Goal: Task Accomplishment & Management: Complete application form

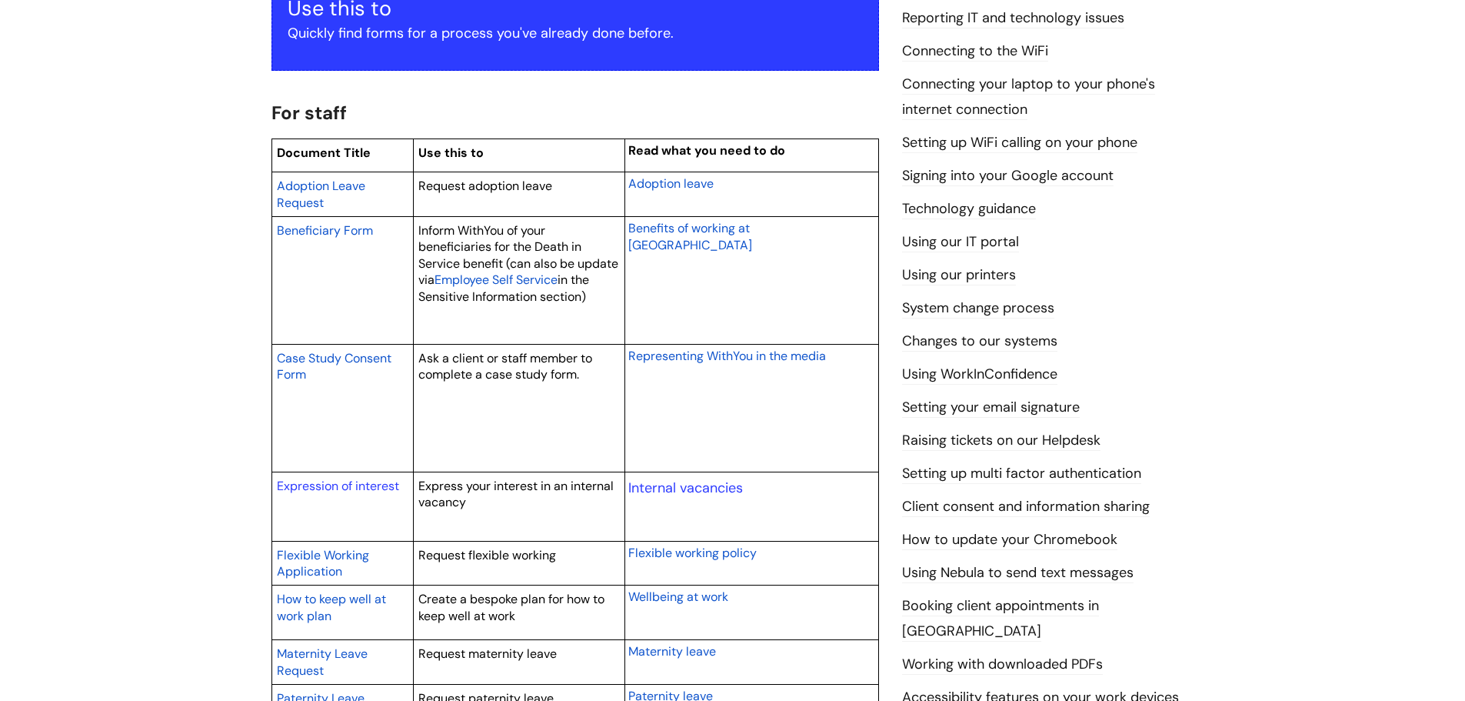
scroll to position [308, 0]
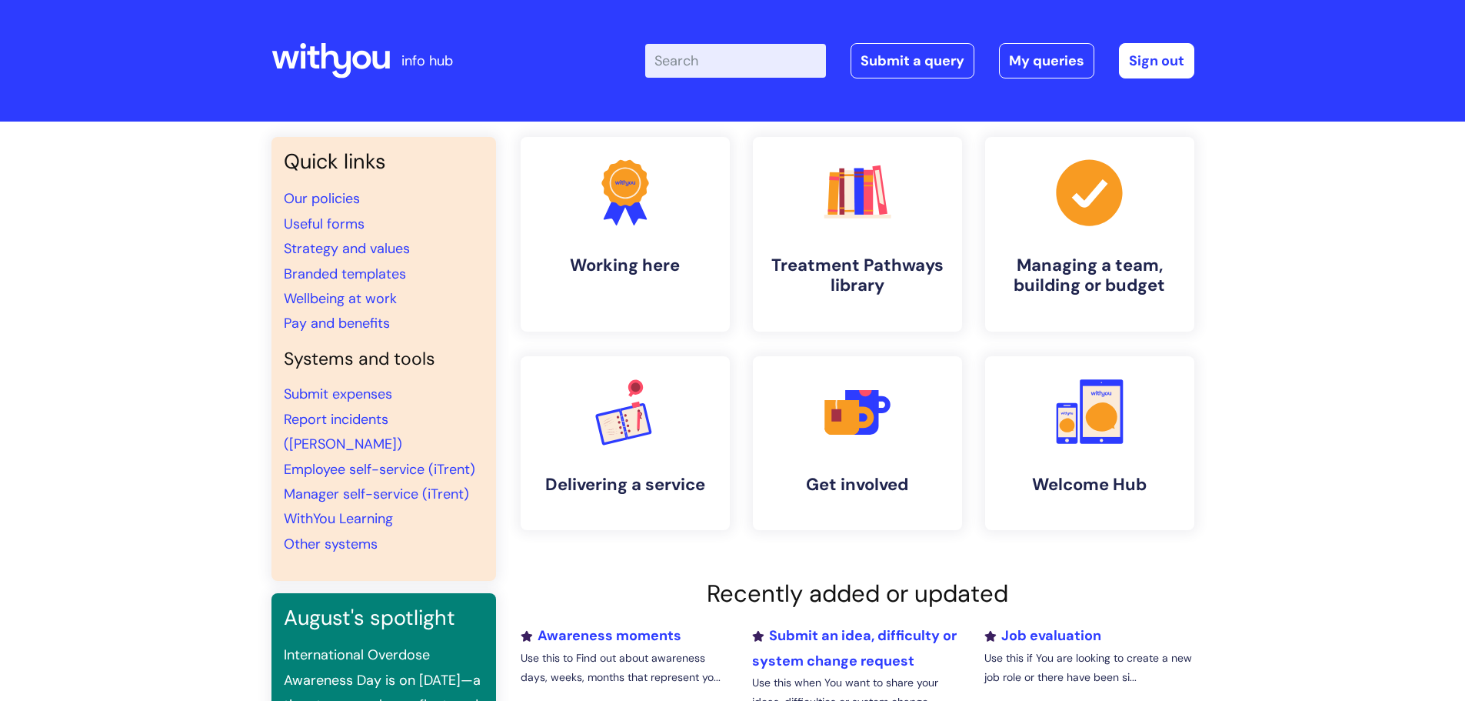
click at [675, 57] on input "Enter your search term here..." at bounding box center [735, 61] width 181 height 34
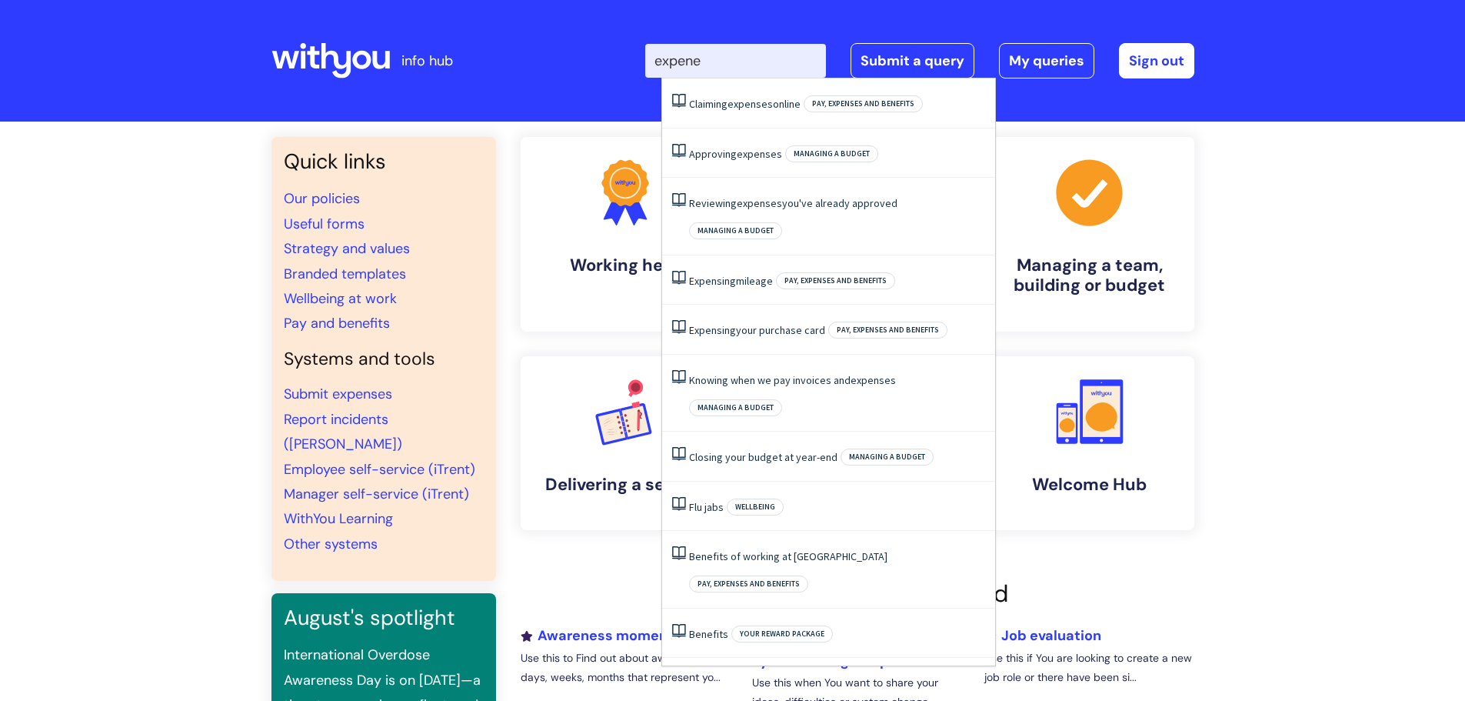
type input "expenes"
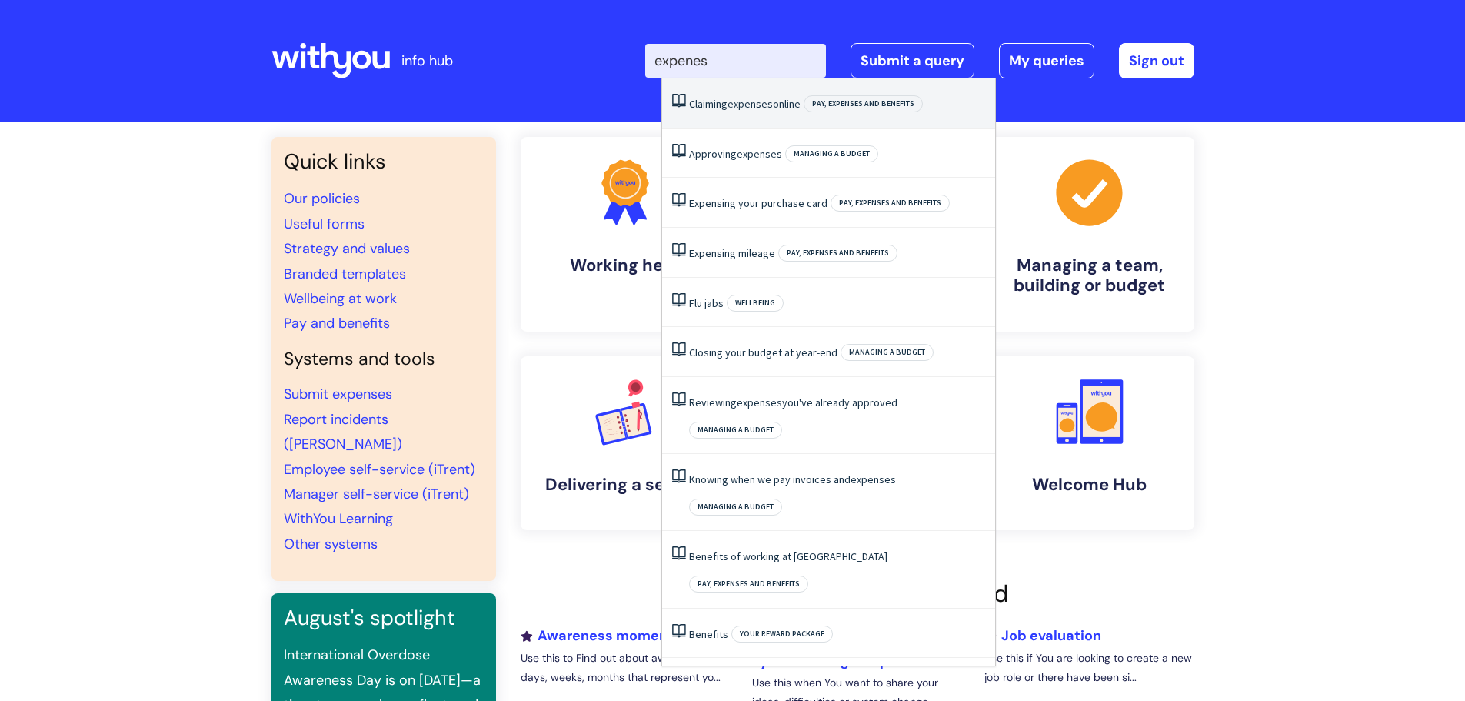
click at [736, 105] on span "expenses" at bounding box center [750, 104] width 45 height 14
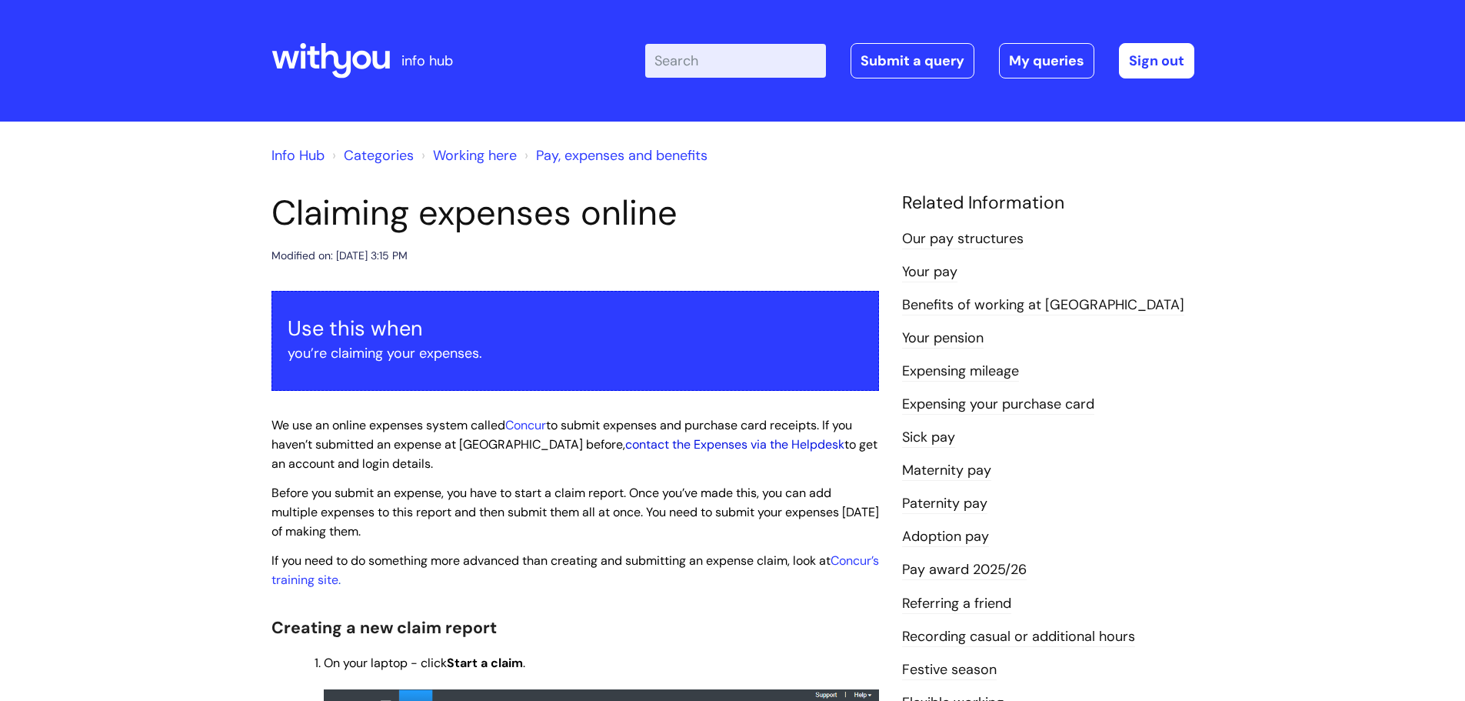
click at [652, 444] on link "contact the Expenses via the Helpdesk" at bounding box center [734, 444] width 219 height 16
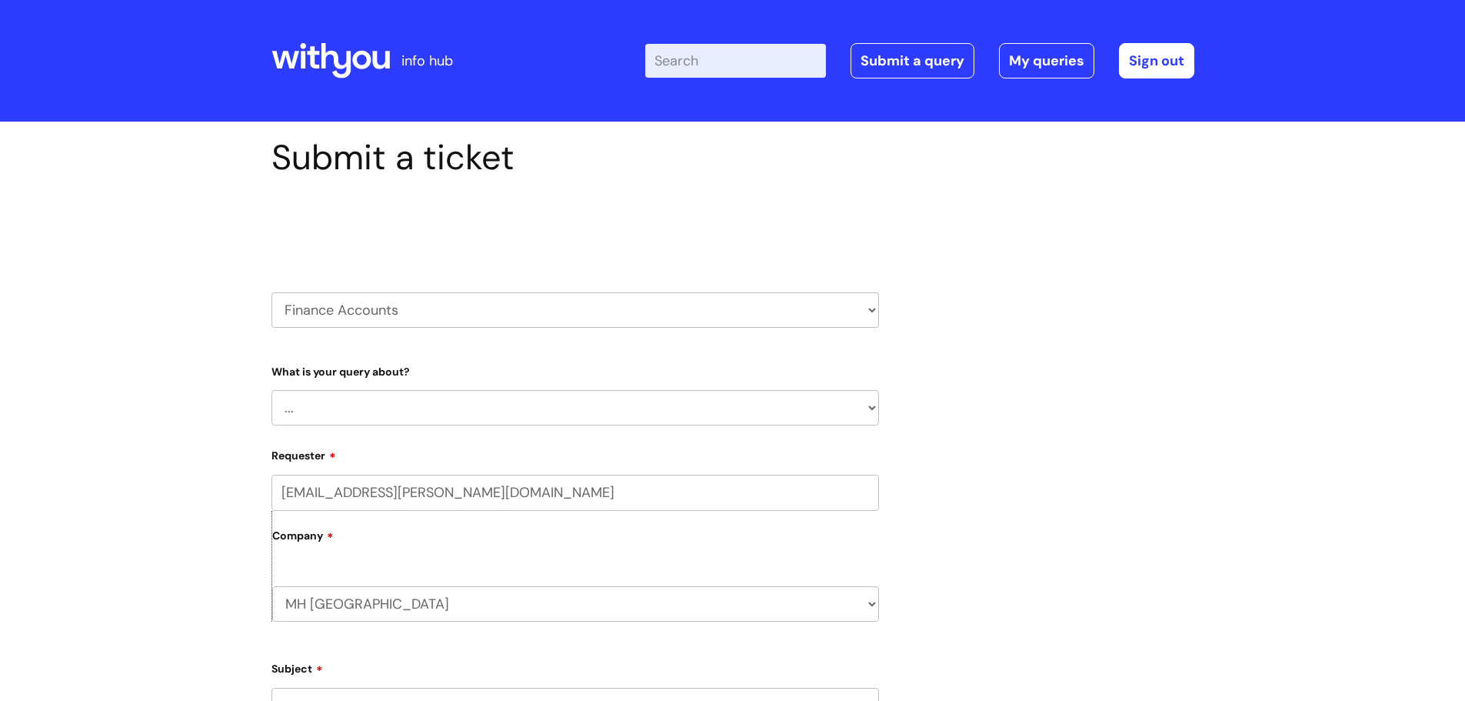
click at [447, 407] on select "... Finance Systems Finance Requests (inc. Expenses) Invoices Research" at bounding box center [576, 407] width 608 height 35
select select "Finance Requests (inc. Expenses)"
click at [272, 390] on select "... Finance Systems Finance Requests (inc. Expenses) Invoices Research" at bounding box center [576, 407] width 608 height 35
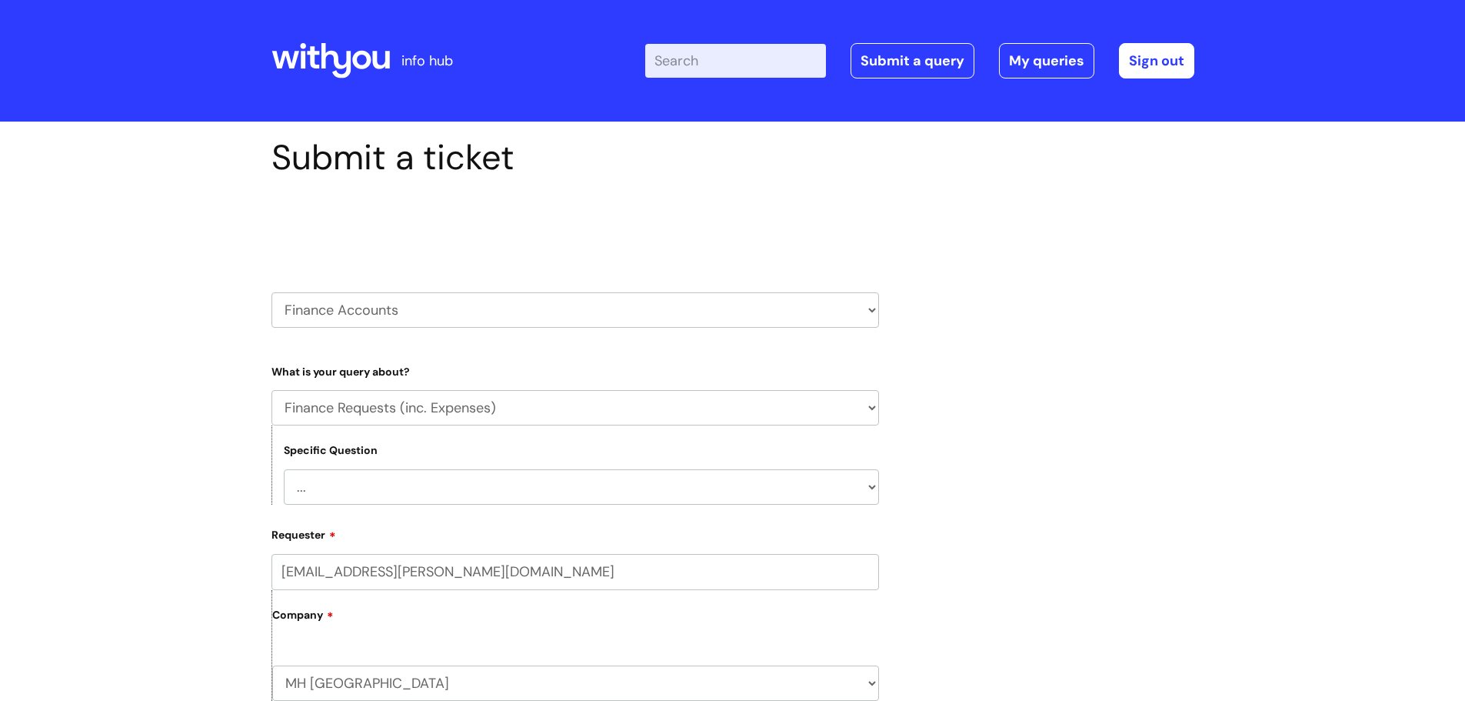
click at [474, 488] on select "... Budgets Expenses Getting Edits/Revisions New Supplier Purchase cards/ Petty…" at bounding box center [581, 486] width 595 height 35
select select "Expenses"
click at [284, 469] on select "... Budgets Expenses Getting Edits/Revisions New Supplier Purchase cards/ Petty…" at bounding box center [581, 486] width 595 height 35
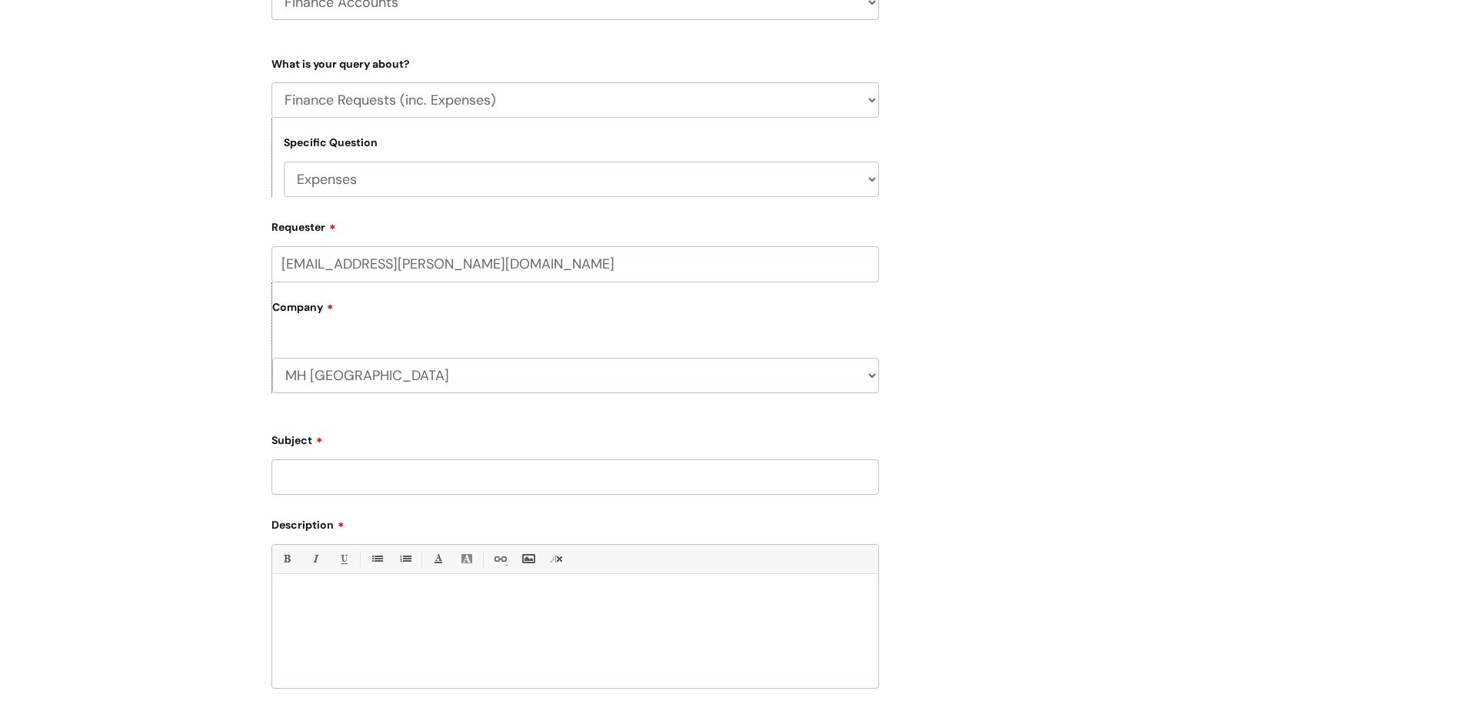
scroll to position [385, 0]
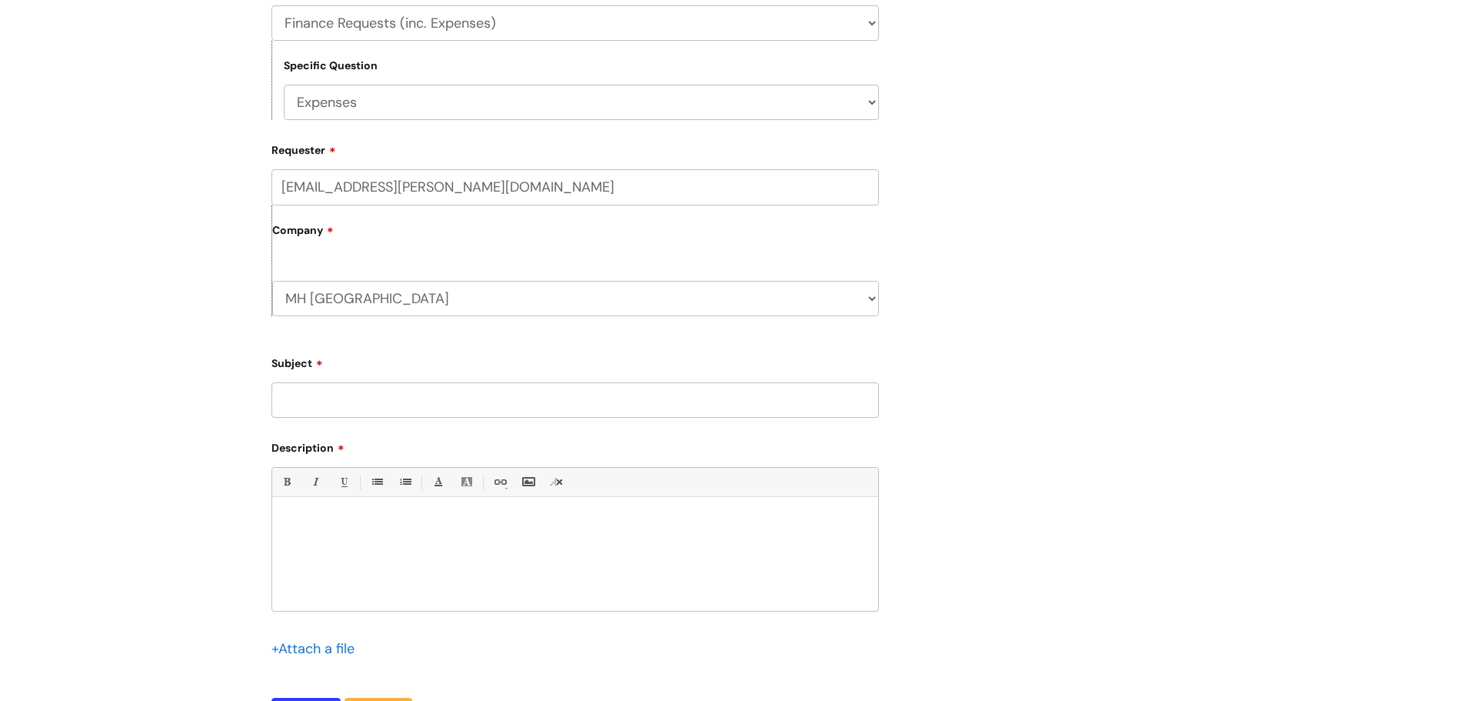
click at [638, 390] on input "Subject" at bounding box center [576, 399] width 608 height 35
type input "Expenses claim"
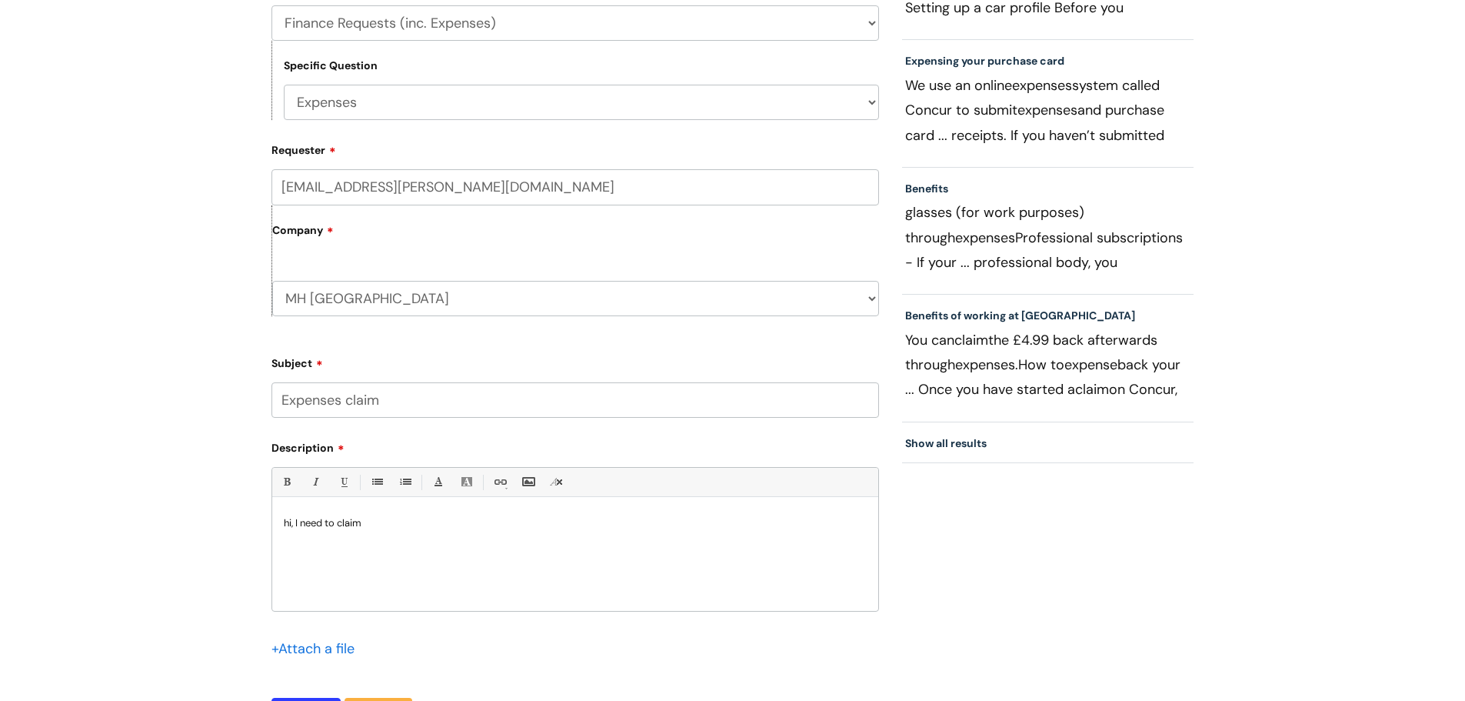
click at [419, 402] on input "Expenses claim" at bounding box center [576, 399] width 608 height 35
type input "Expenses claim - Concur needed"
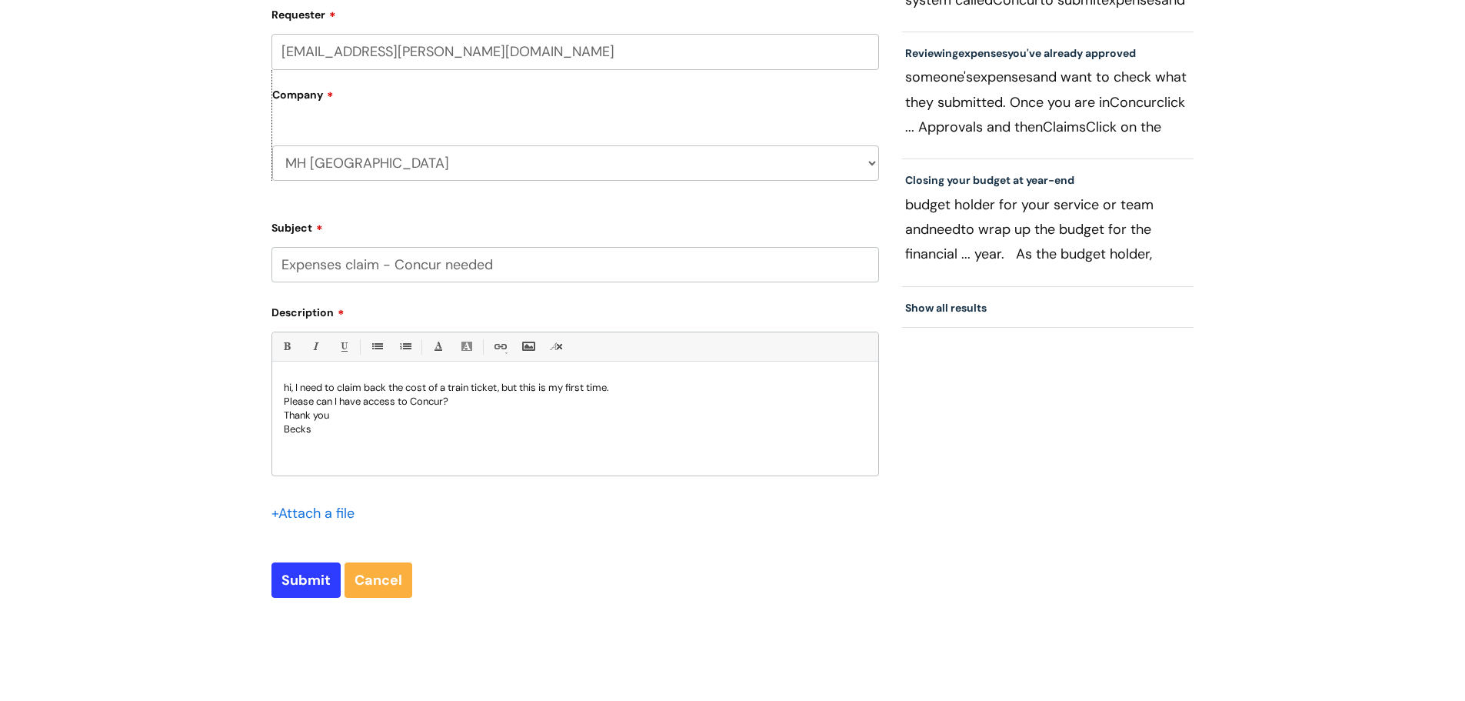
scroll to position [538, 0]
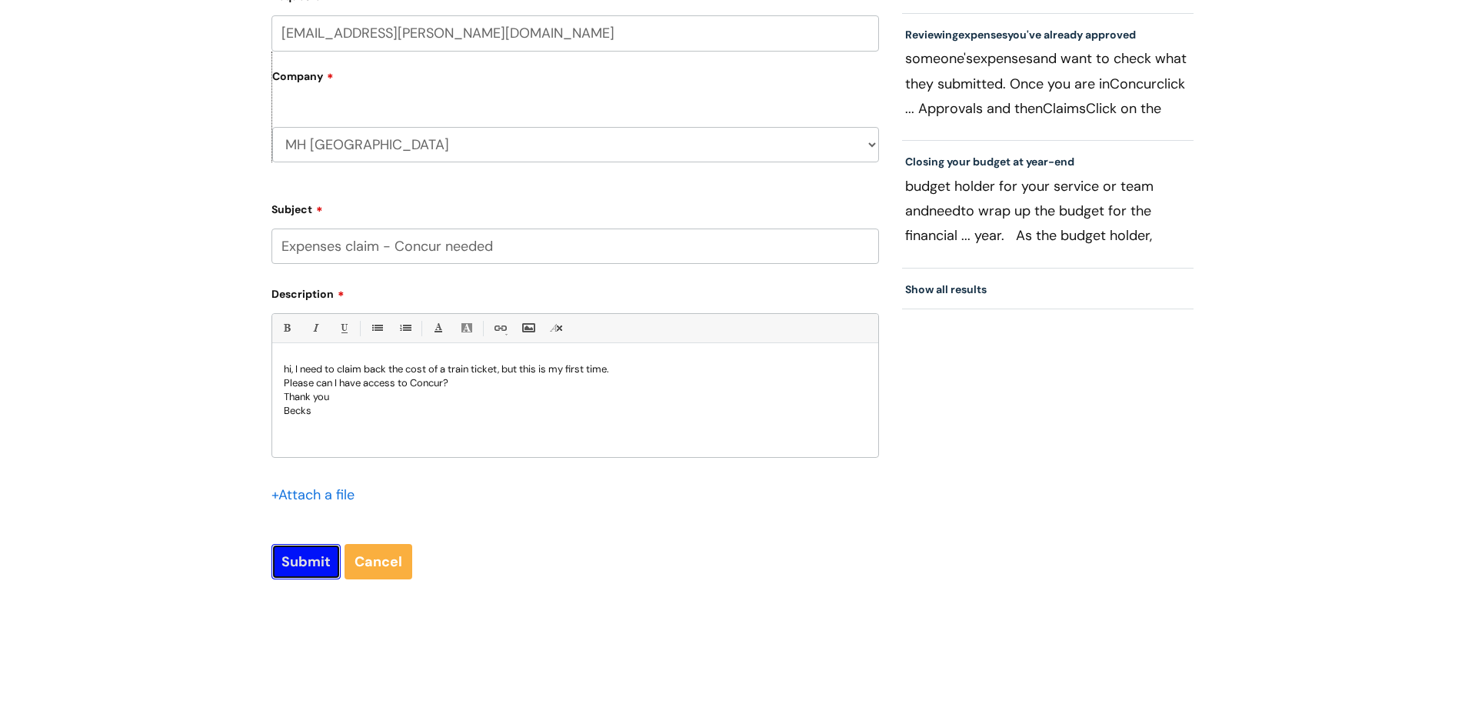
click at [307, 548] on input "Submit" at bounding box center [306, 561] width 69 height 35
type input "Please Wait..."
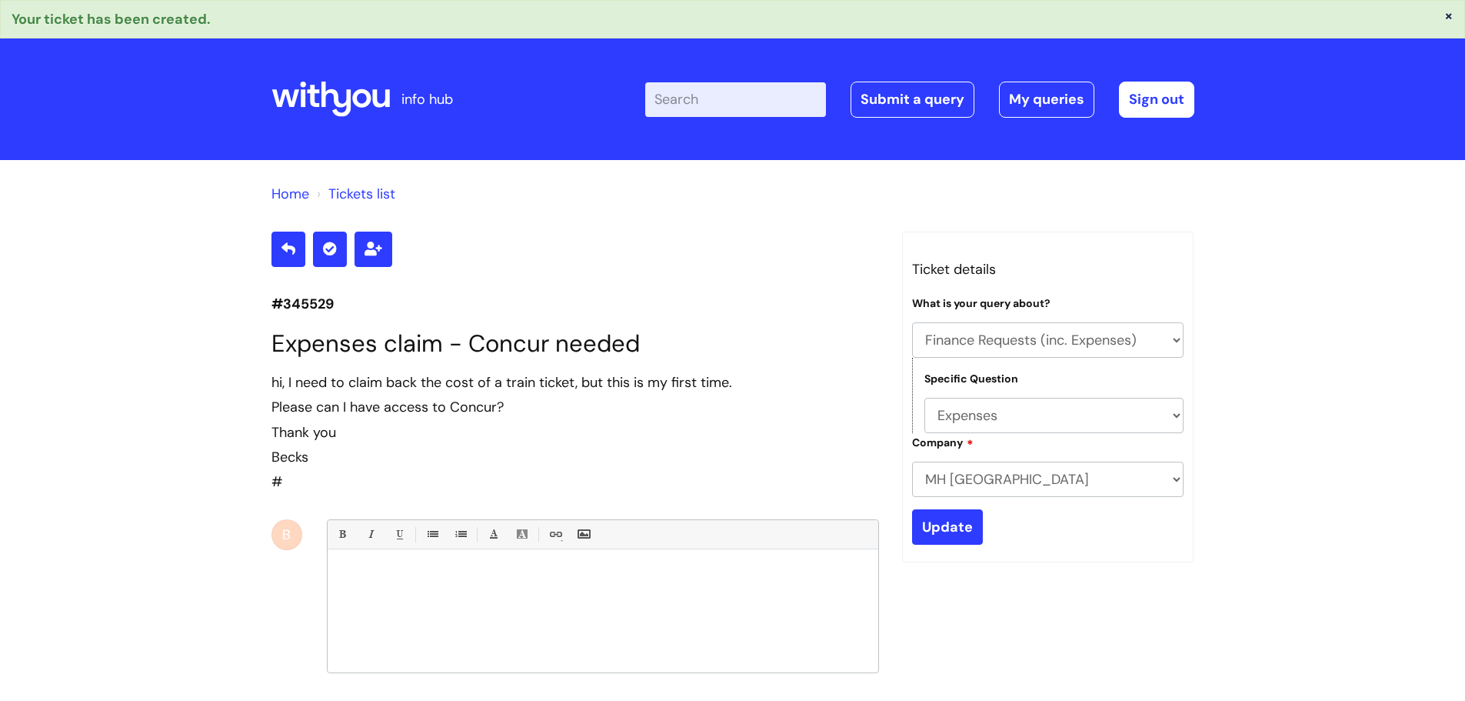
select select "Finance Requests (inc. Expenses)"
select select "Expenses"
click at [699, 88] on input "Enter your search term here..." at bounding box center [735, 99] width 181 height 34
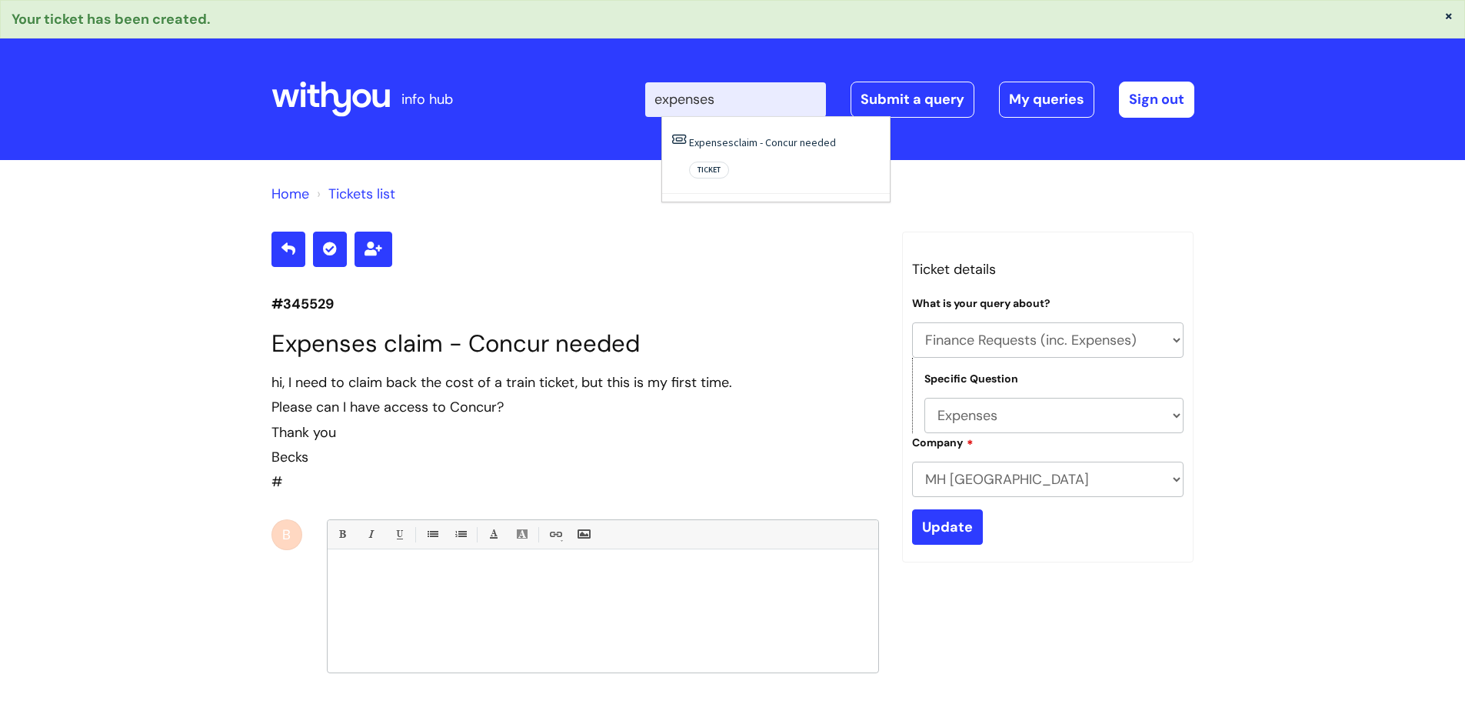
type input "expenses"
click button "Search" at bounding box center [0, 0] width 0 height 0
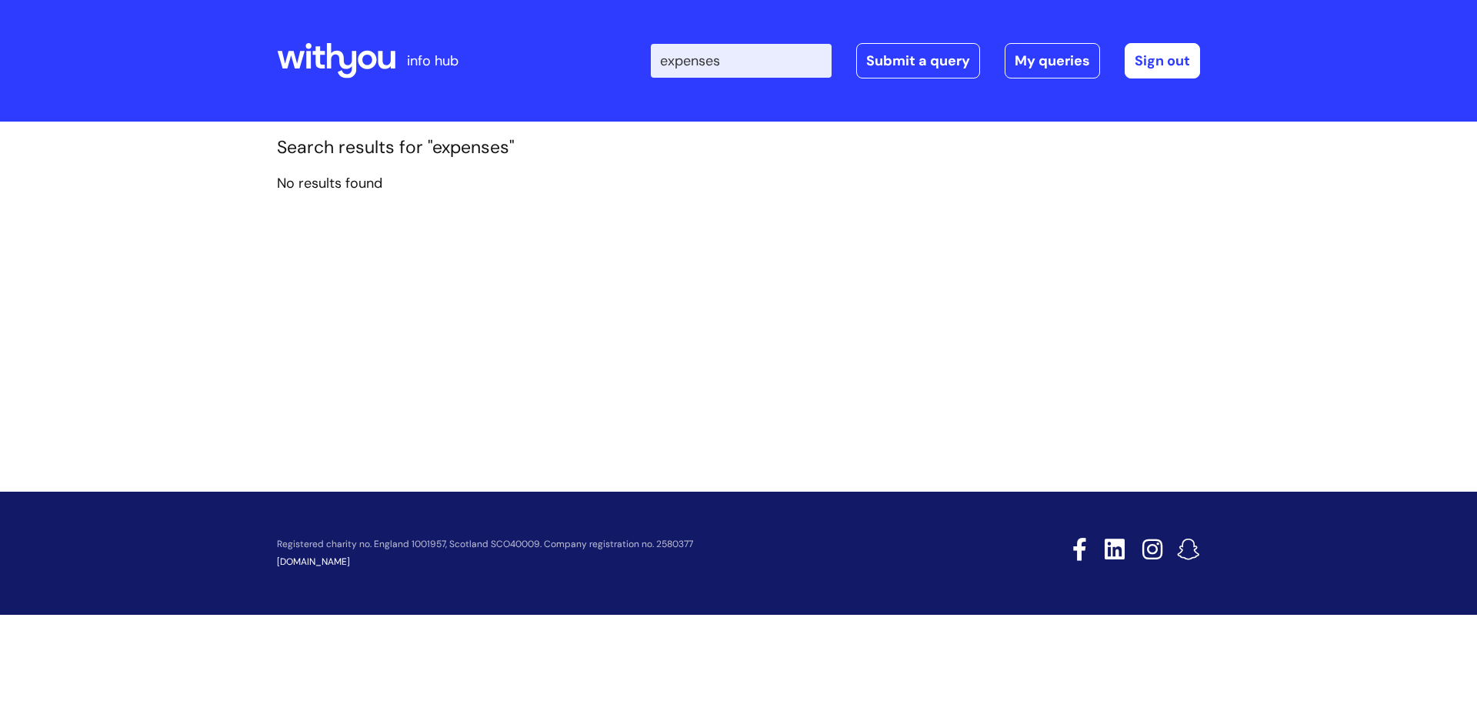
click at [743, 65] on input "expenses" at bounding box center [741, 61] width 181 height 34
click at [339, 66] on icon at bounding box center [336, 60] width 118 height 37
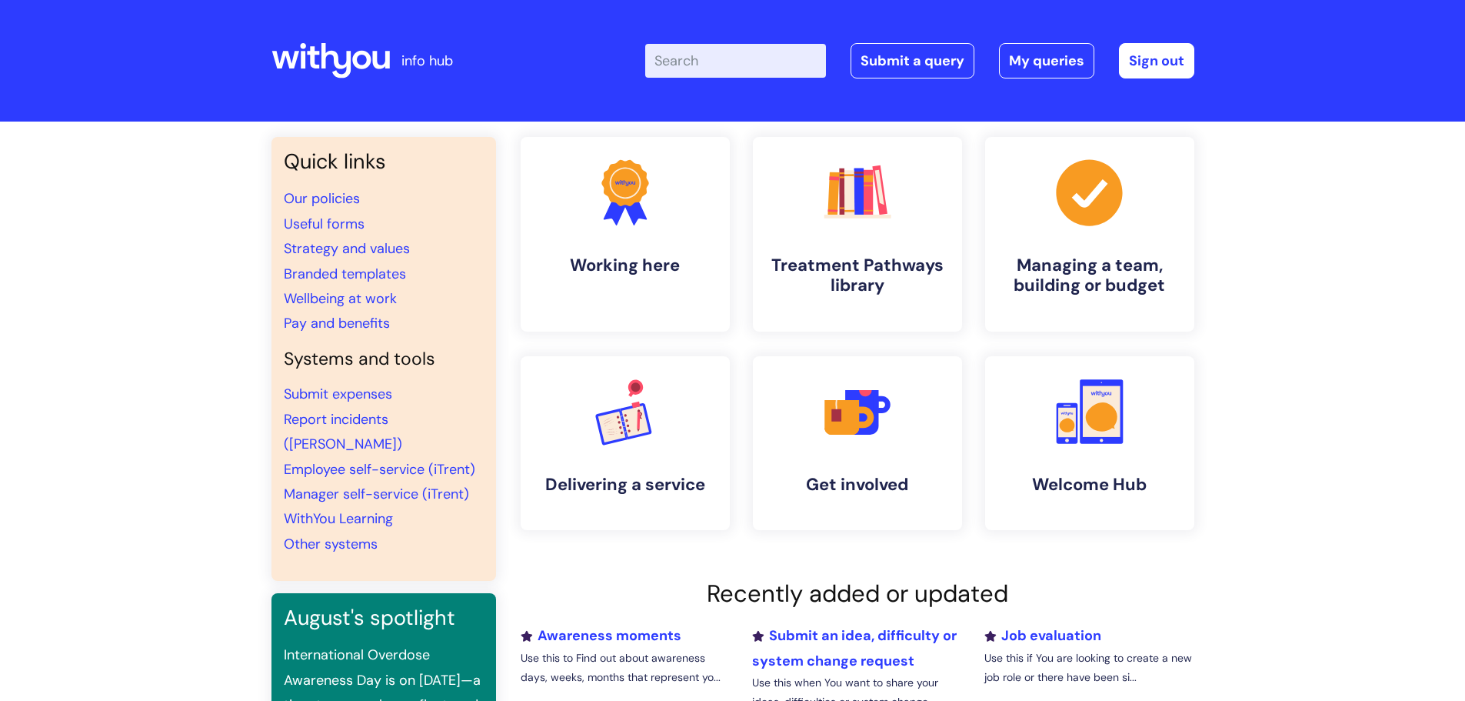
click at [719, 73] on input "Enter your search term here..." at bounding box center [735, 61] width 181 height 34
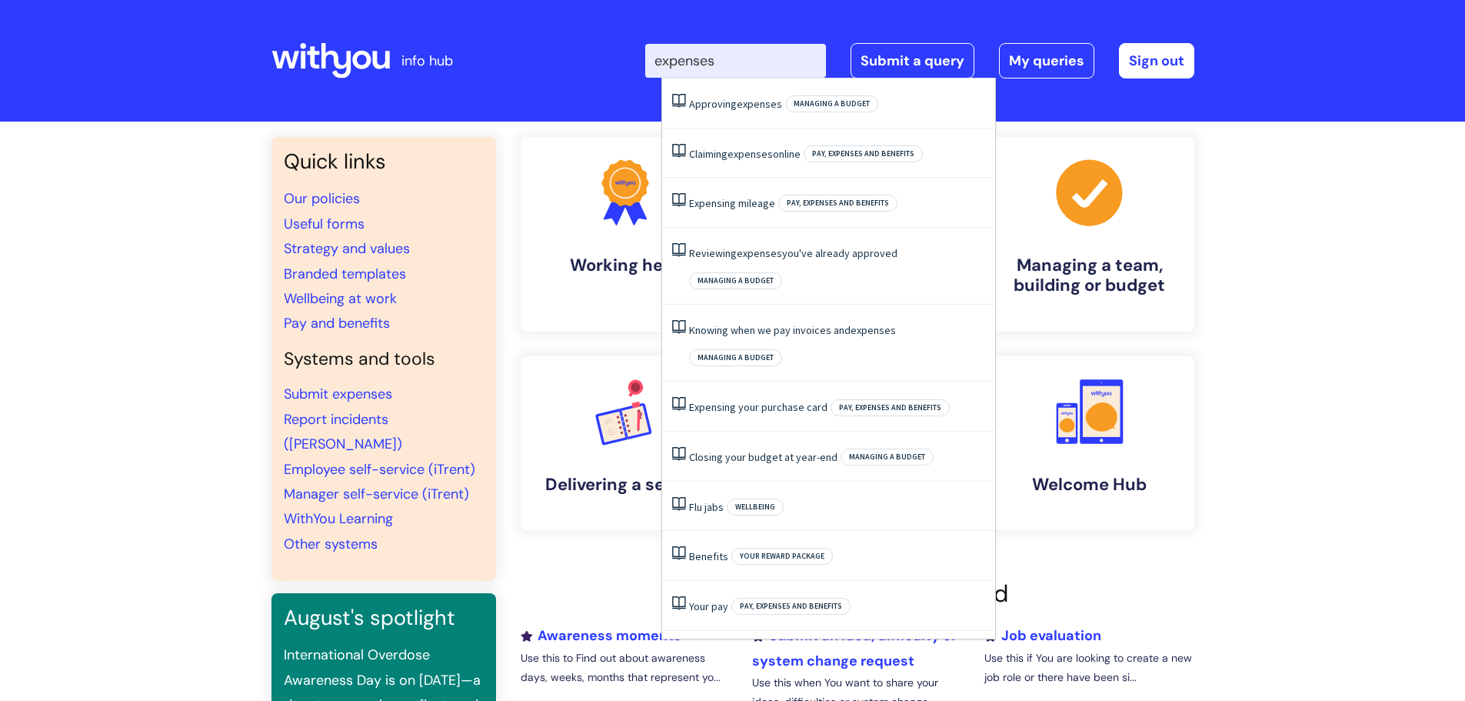
type input "expense"
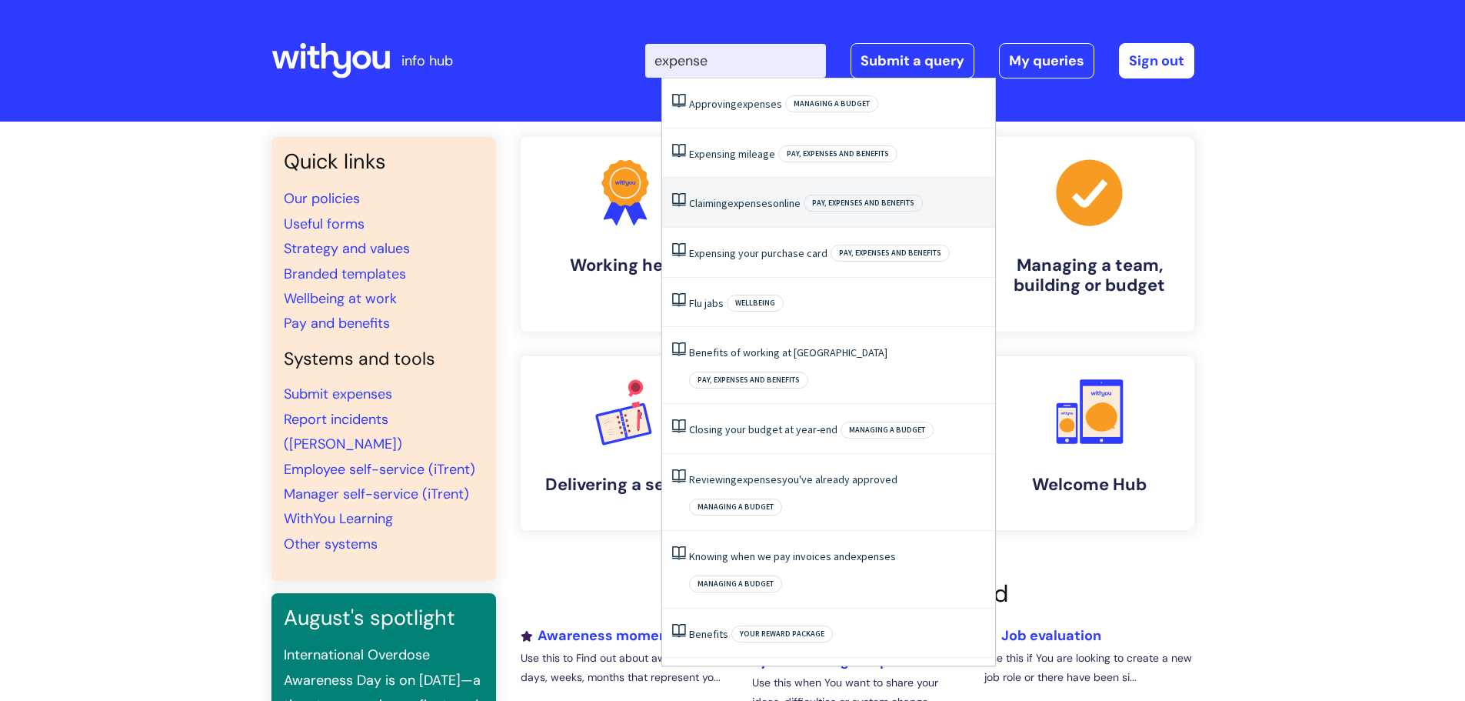
click at [791, 205] on link "Claiming expenses online" at bounding box center [745, 203] width 112 height 14
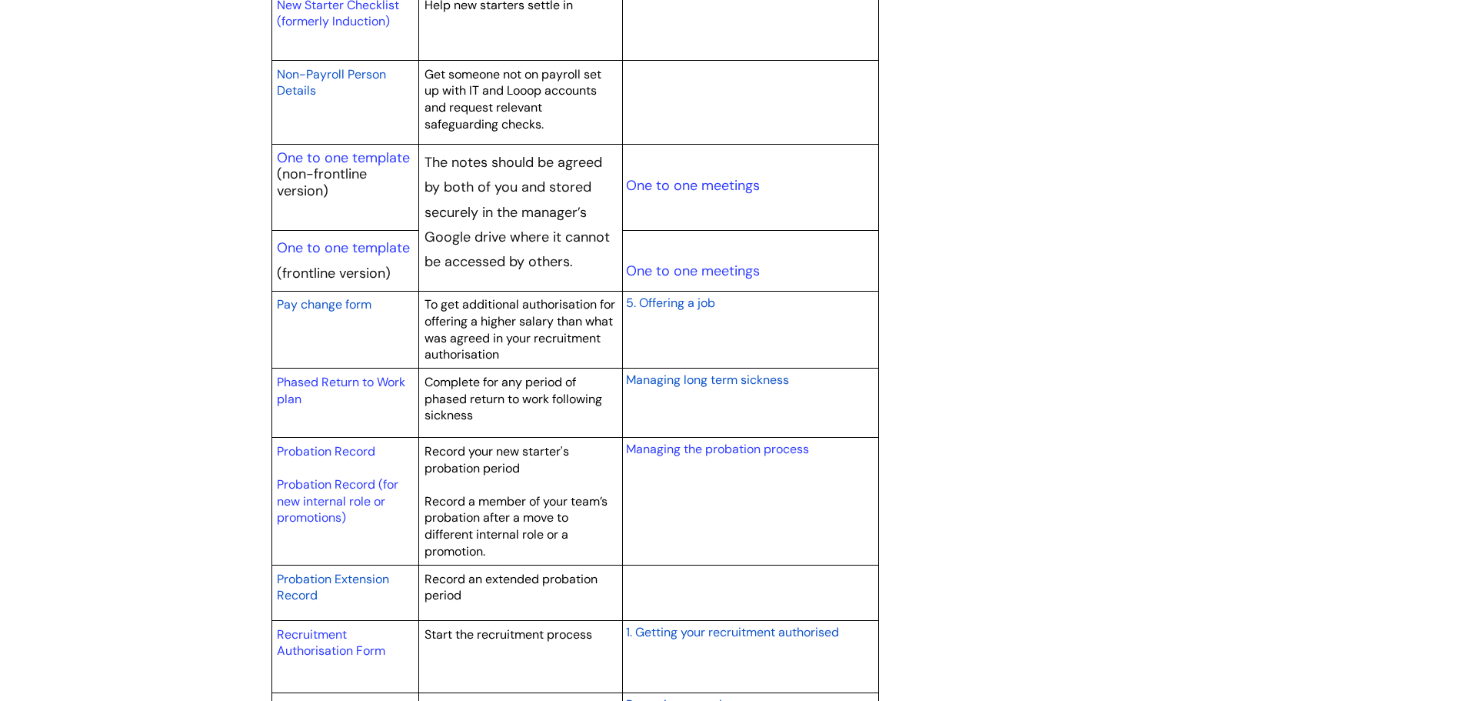
scroll to position [1846, 0]
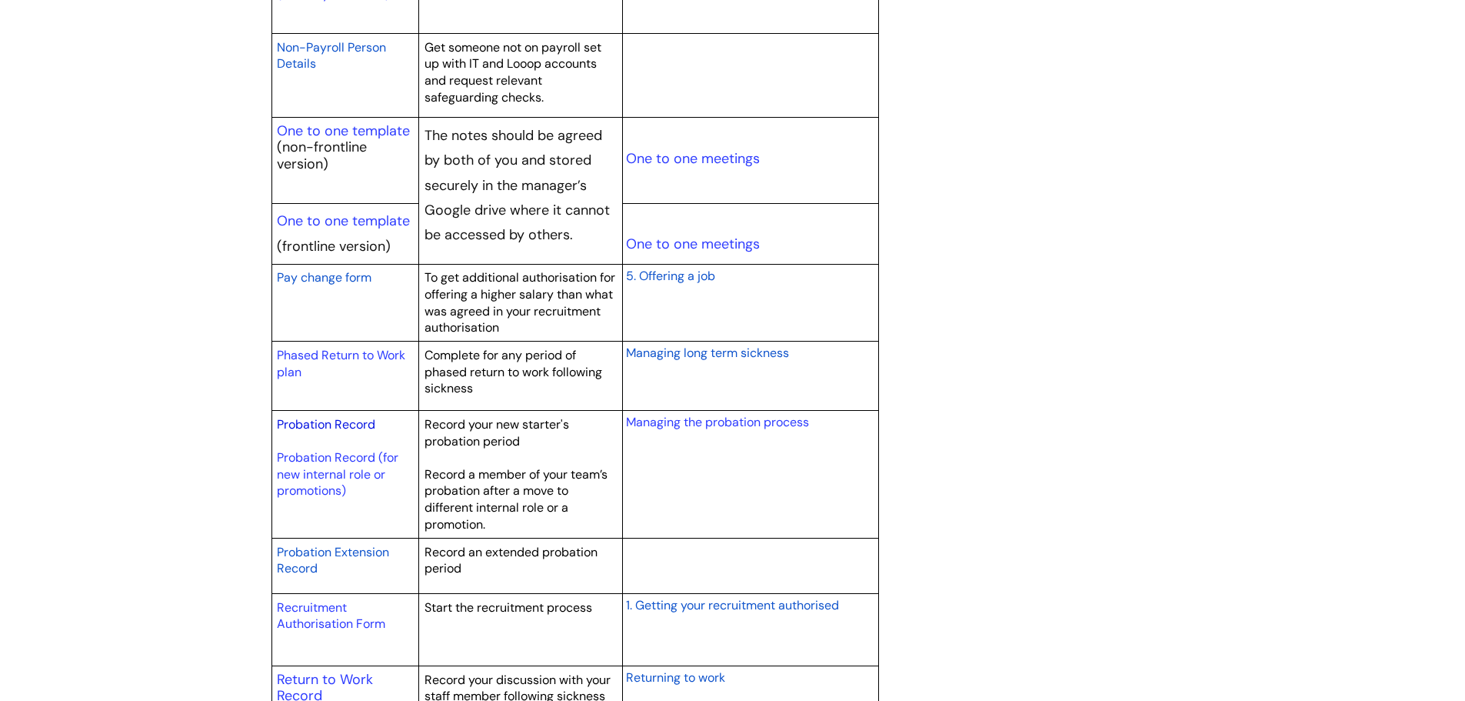
click at [348, 422] on link "Probation Record" at bounding box center [326, 424] width 98 height 16
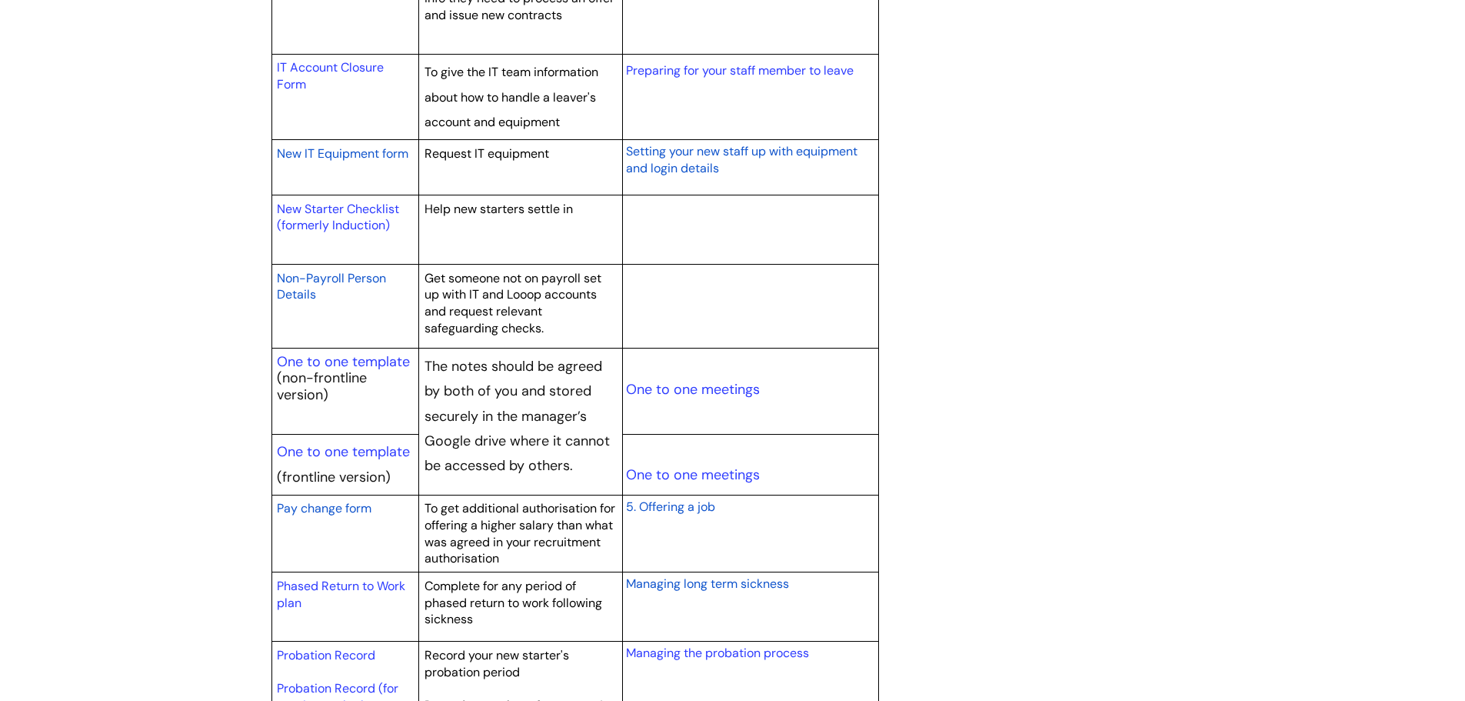
scroll to position [1538, 0]
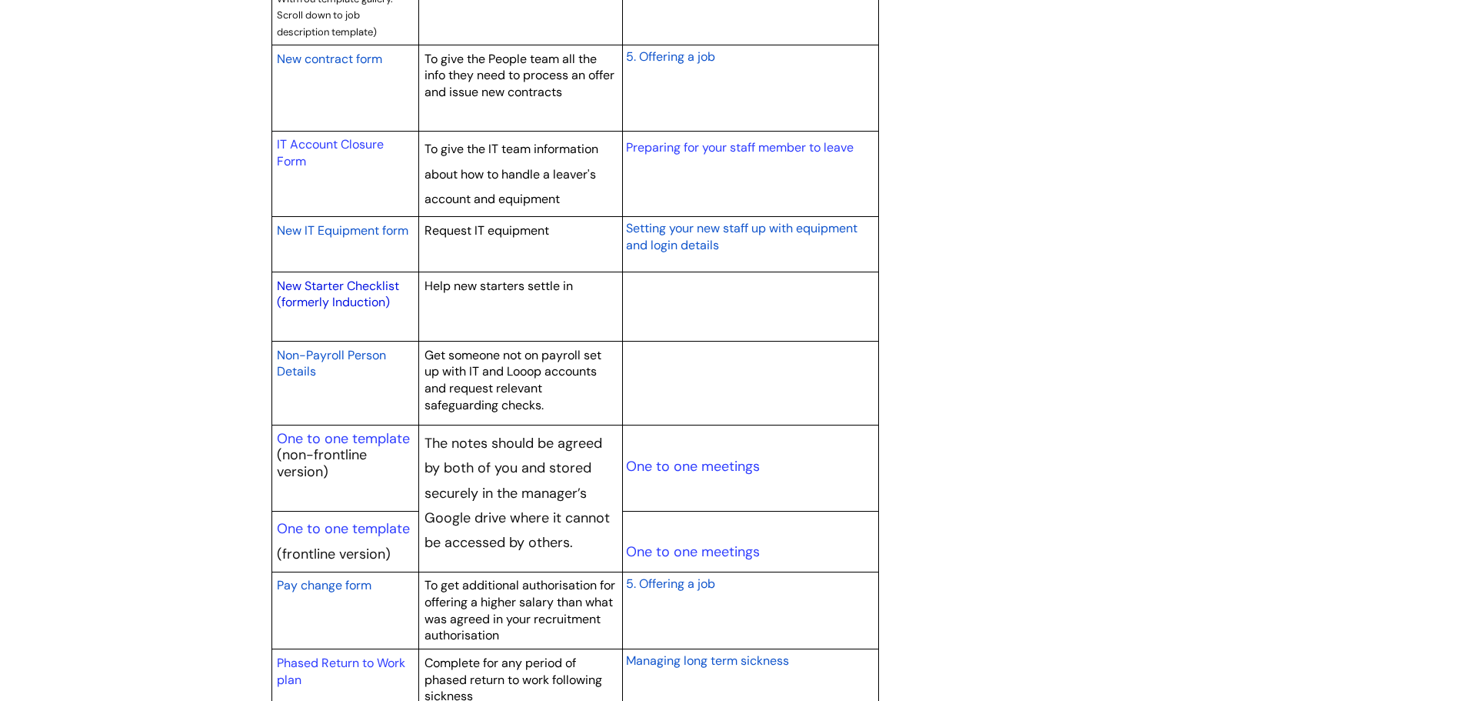
click at [311, 282] on link "New Starter Checklist (formerly Induction)" at bounding box center [338, 294] width 122 height 33
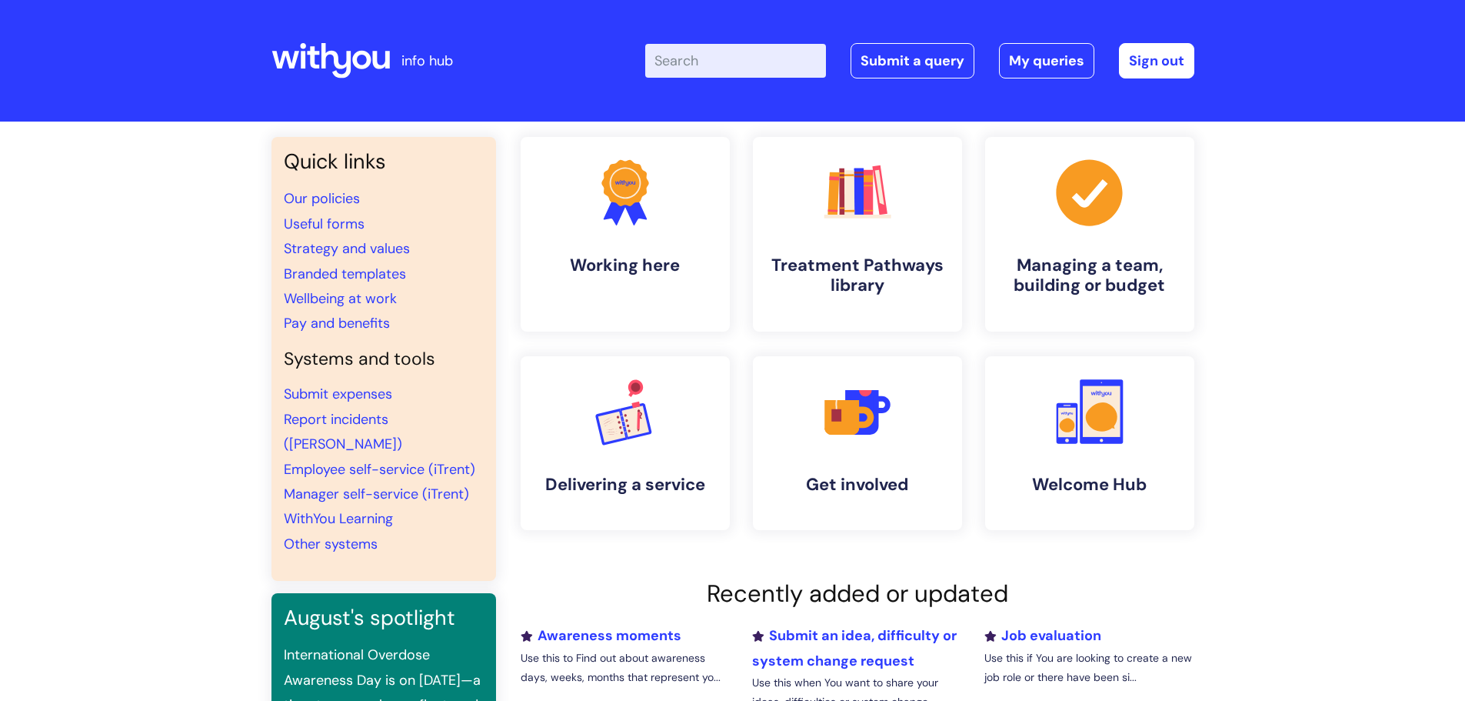
click at [712, 60] on input "Enter your search term here..." at bounding box center [735, 61] width 181 height 34
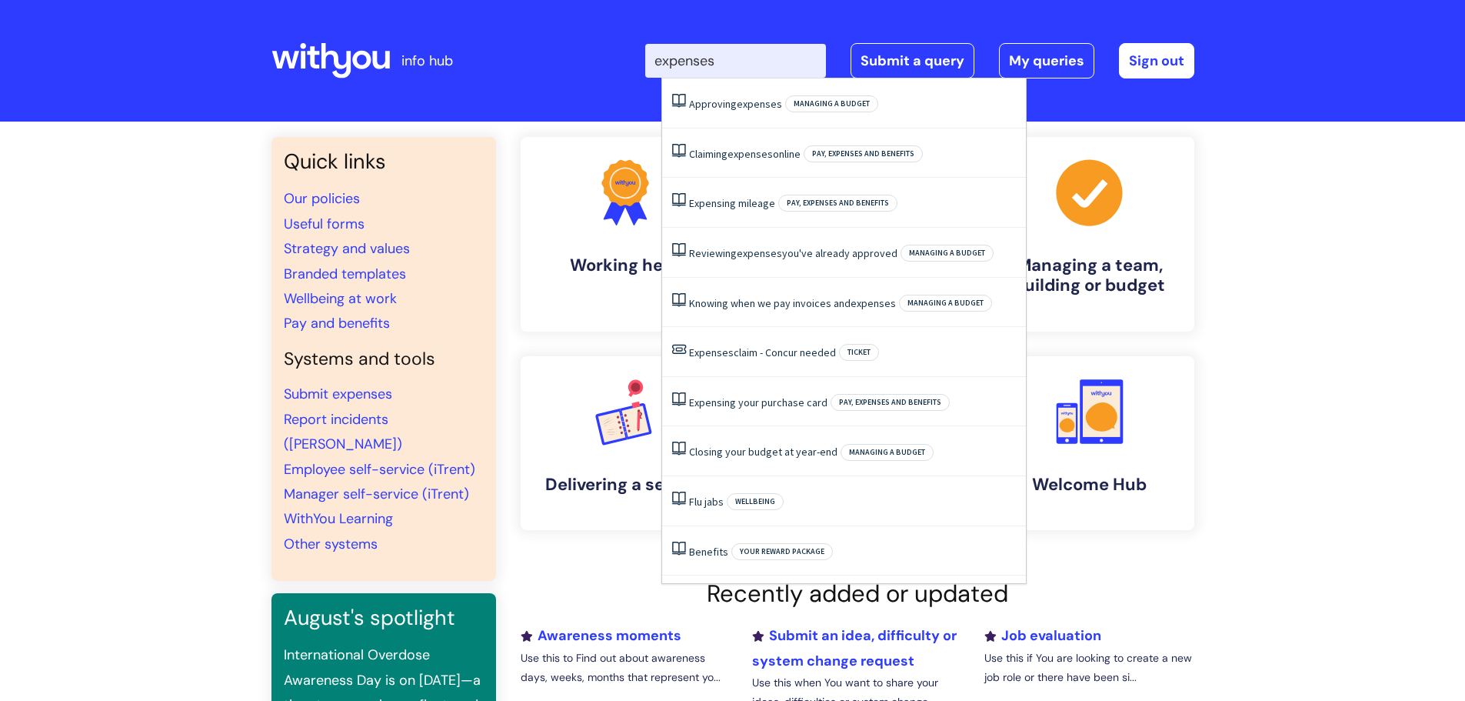
type input "expenses"
click button "Search" at bounding box center [0, 0] width 0 height 0
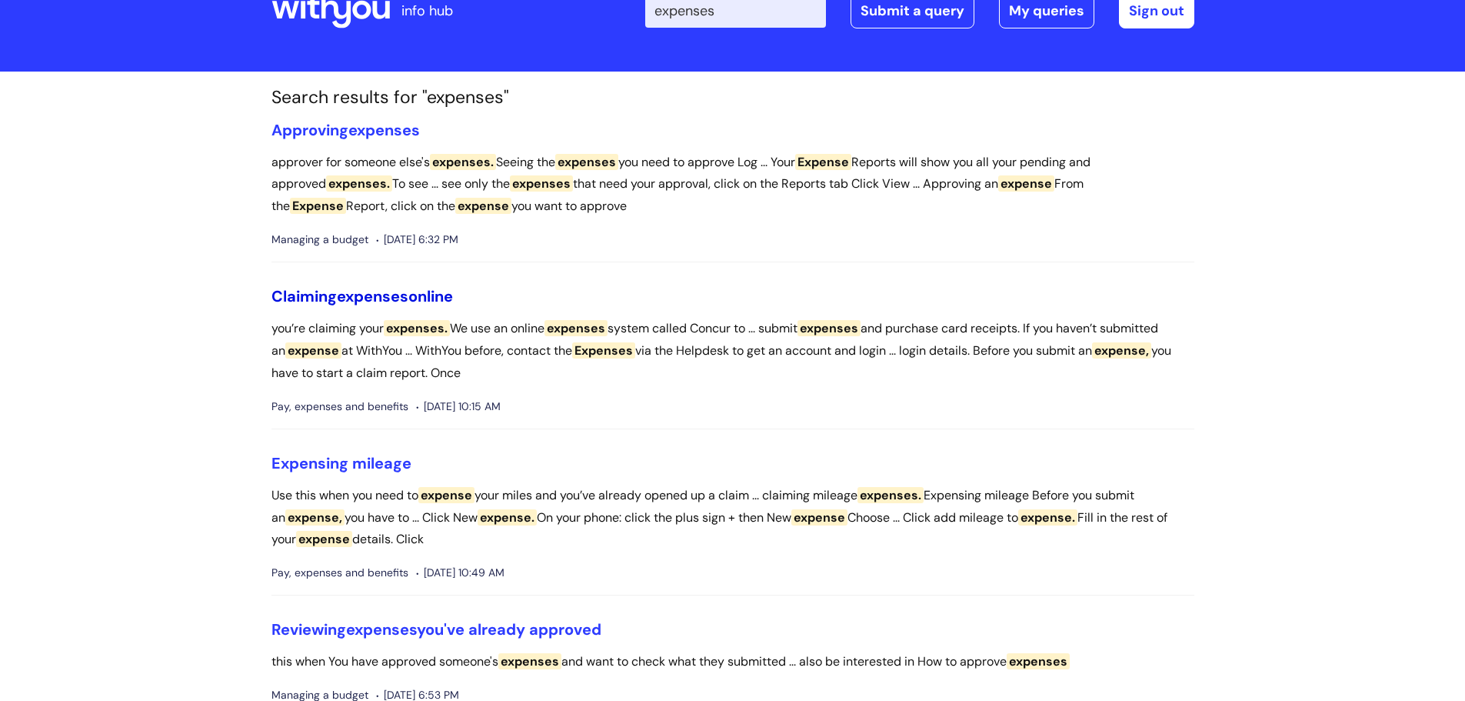
scroll to position [77, 0]
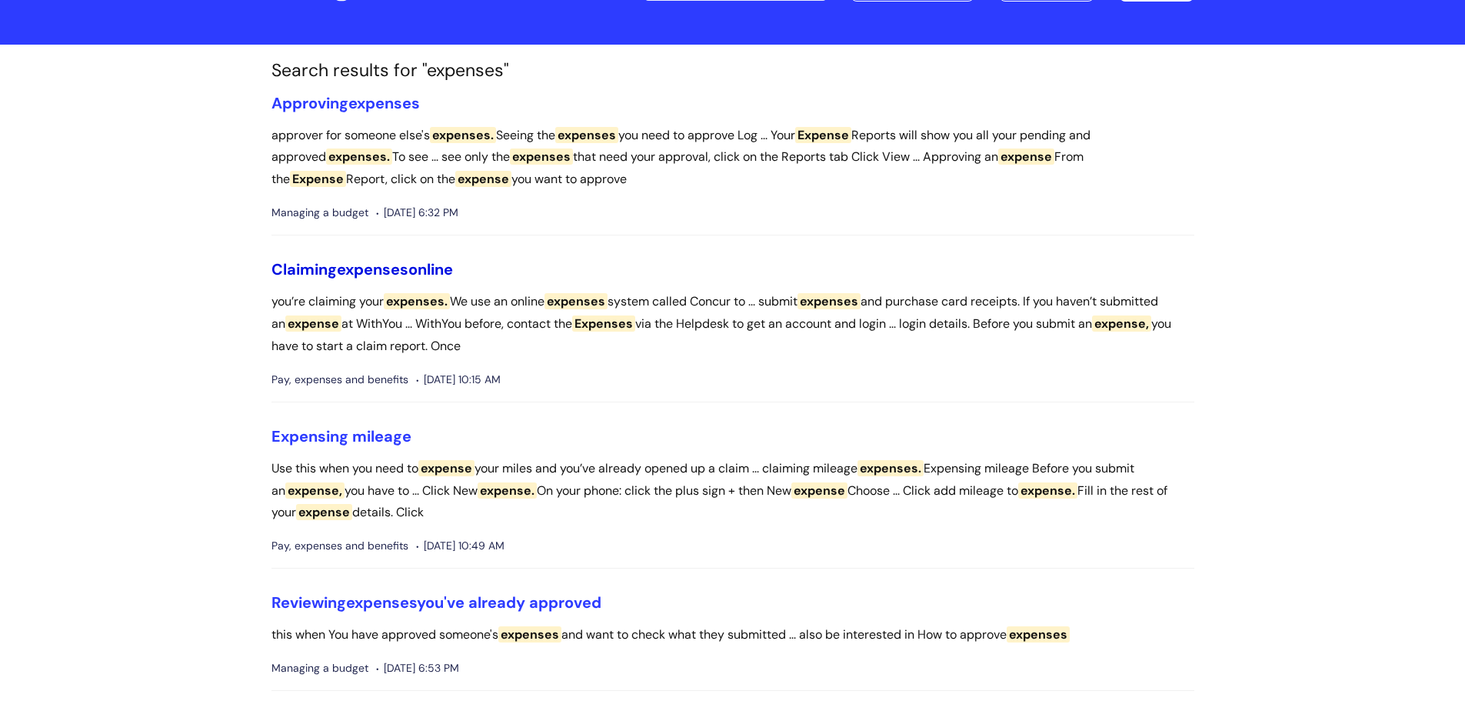
click at [368, 274] on span "expenses" at bounding box center [373, 269] width 72 height 20
